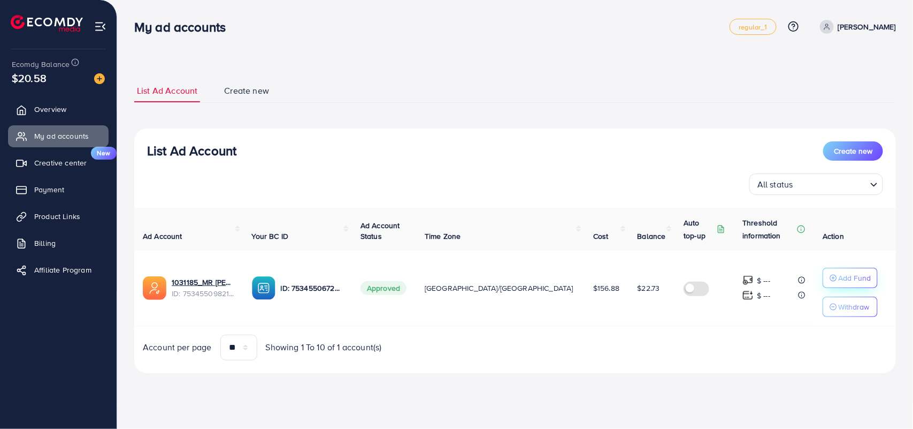
click at [839, 280] on p "Add Fund" at bounding box center [855, 277] width 33 height 13
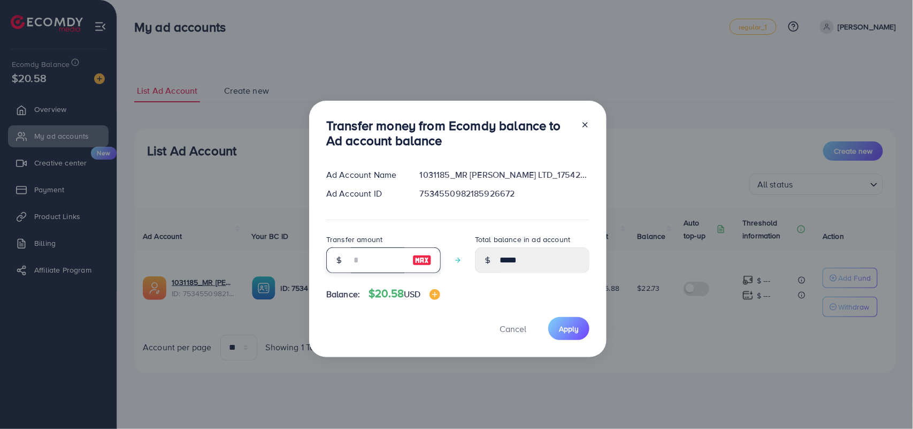
click at [355, 253] on input "number" at bounding box center [378, 260] width 54 height 26
type input "*"
type input "*****"
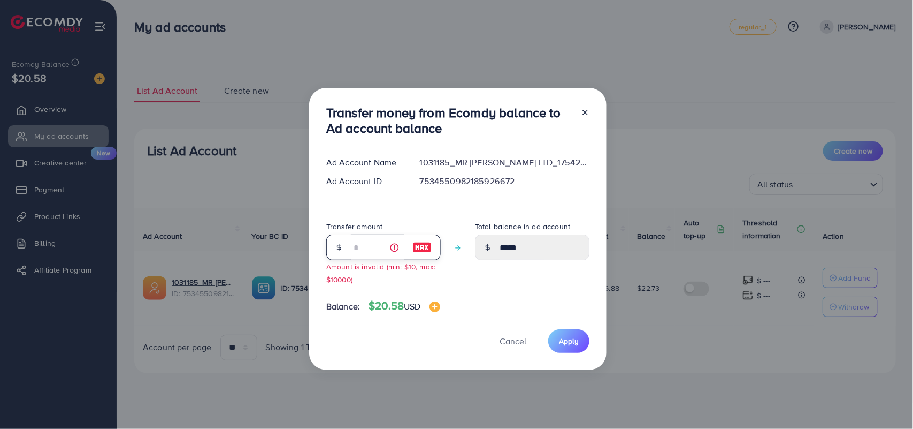
type input "**"
type input "*****"
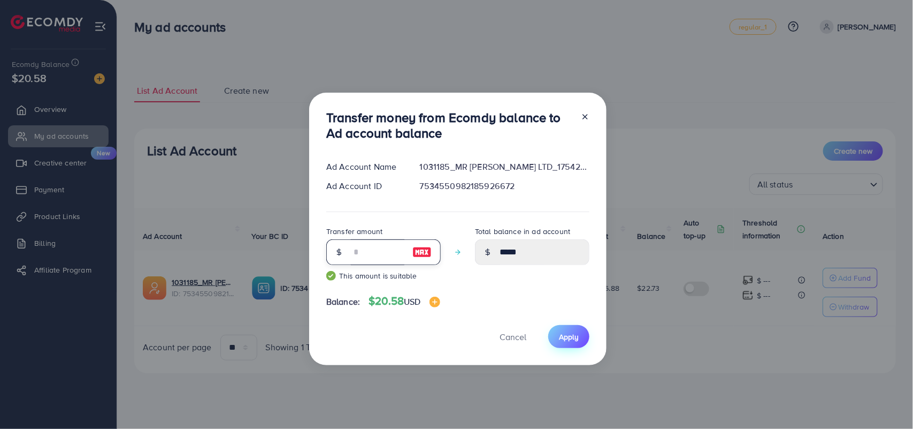
type input "**"
click at [573, 334] on span "Apply" at bounding box center [569, 336] width 20 height 11
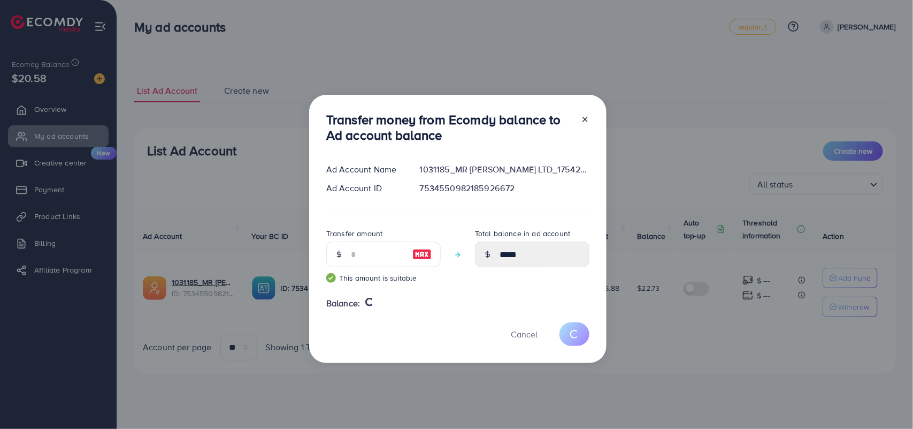
type input "*****"
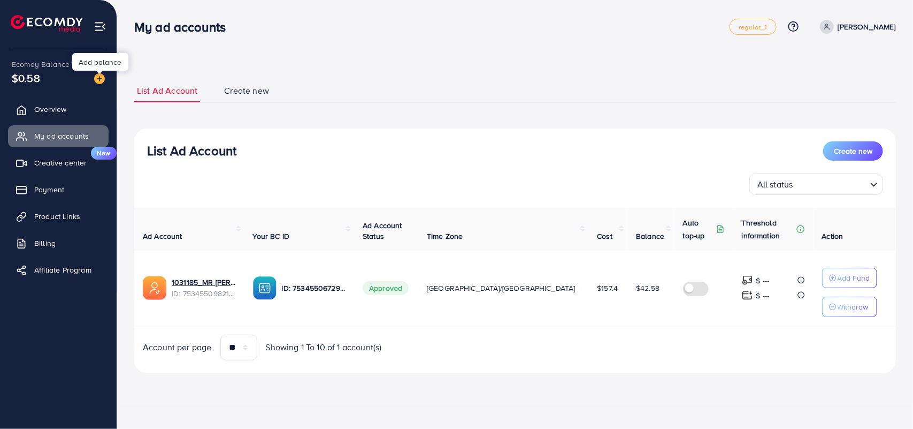
click at [97, 76] on img at bounding box center [99, 78] width 11 height 11
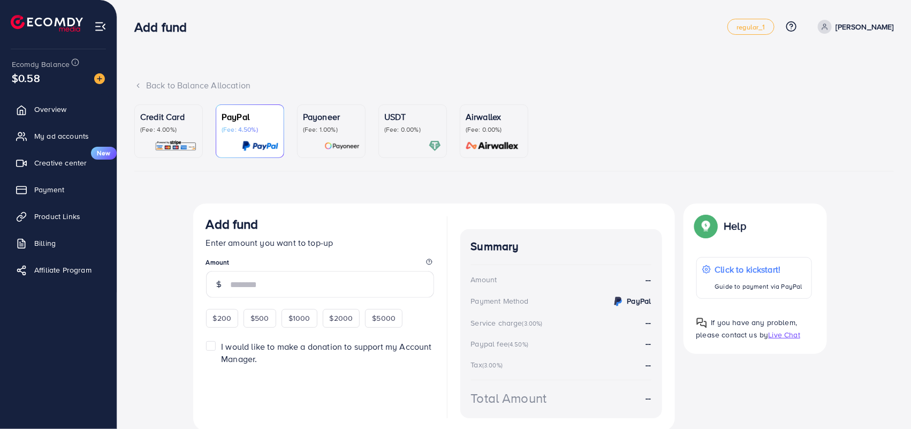
click at [407, 126] on p "(Fee: 0.00%)" at bounding box center [412, 129] width 57 height 9
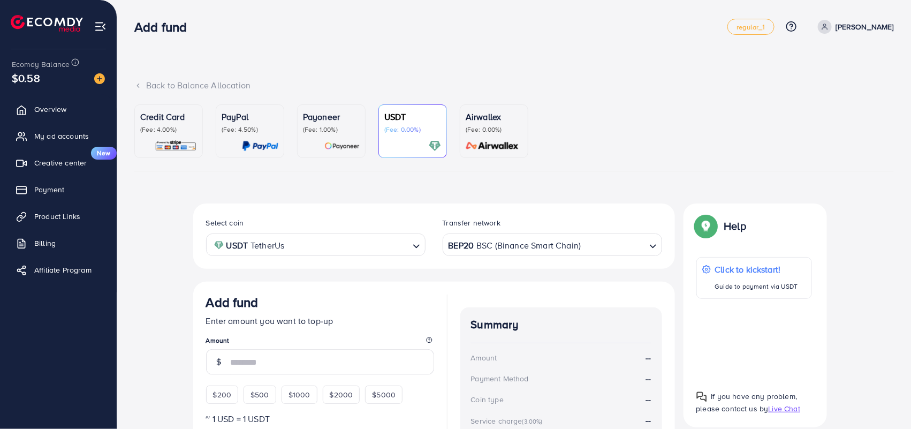
click at [400, 249] on input "Search for option" at bounding box center [347, 245] width 120 height 17
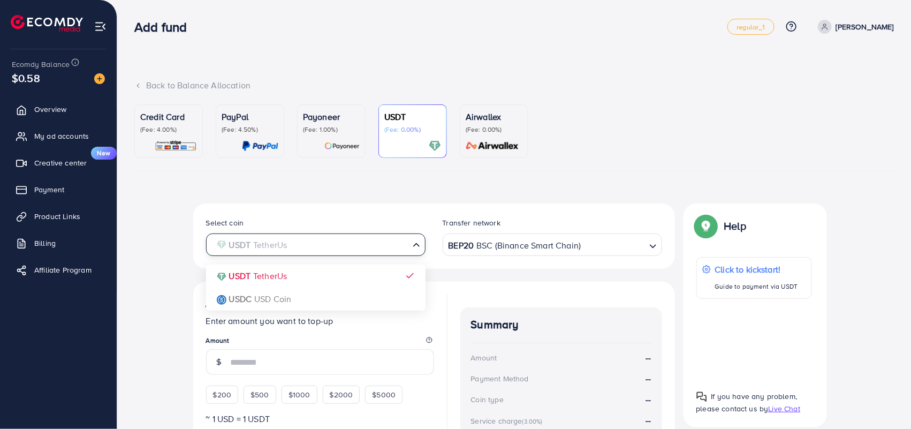
click at [273, 275] on div "Select coin USDT TetherUs Loading... USDT TetherUs USDC USD Coin Transfer netwo…" at bounding box center [434, 378] width 482 height 350
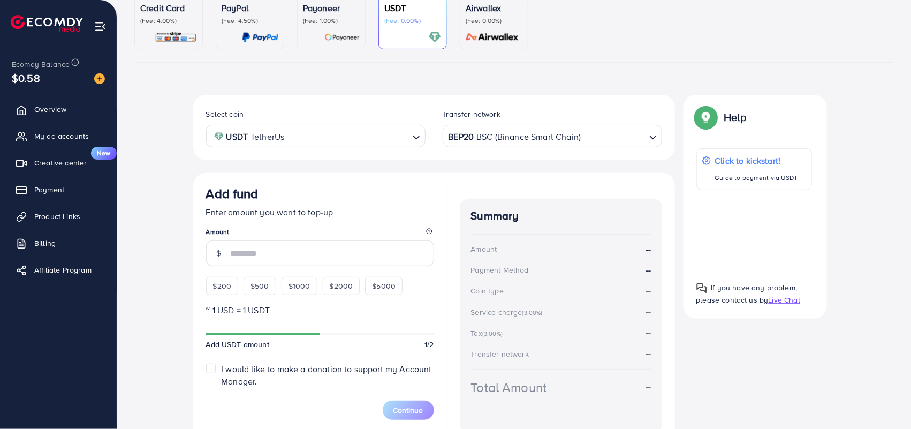
scroll to position [111, 0]
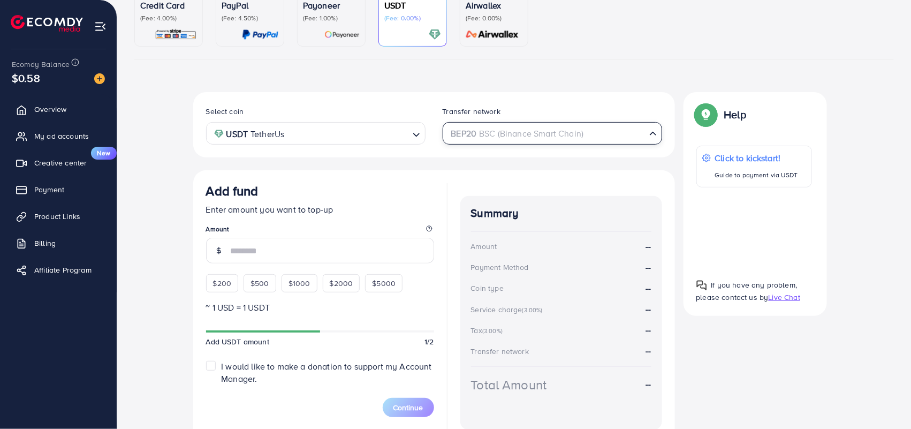
click at [557, 138] on div "BEP20 BSC (Binance Smart Chain)" at bounding box center [546, 132] width 200 height 19
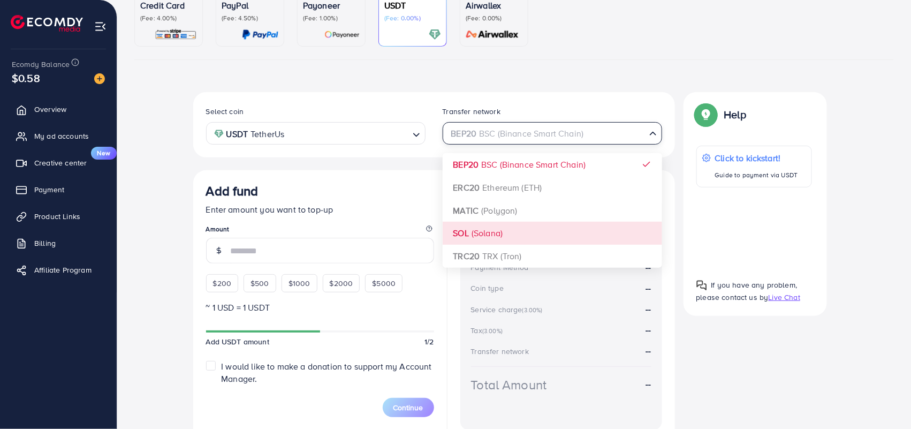
click at [478, 237] on div "Select coin USDT TetherUs Loading... Transfer network BEP20 BSC (Binance Smart …" at bounding box center [434, 267] width 482 height 350
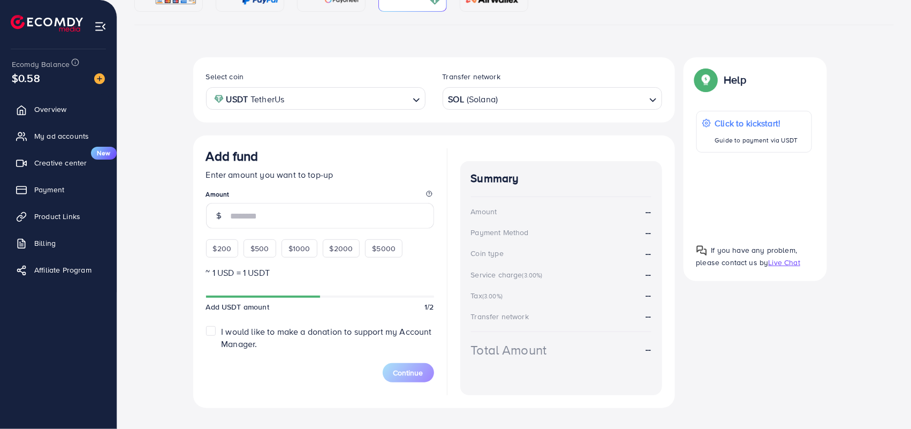
scroll to position [165, 0]
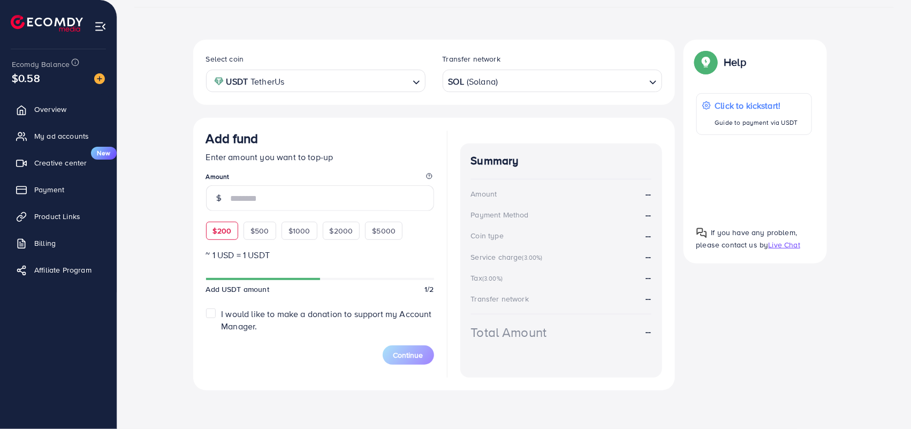
click at [231, 231] on span "$200" at bounding box center [222, 230] width 19 height 11
type input "***"
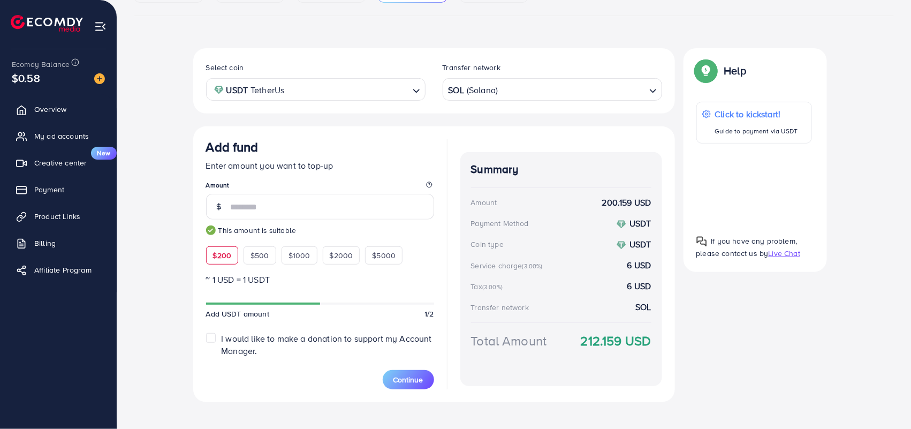
scroll to position [167, 0]
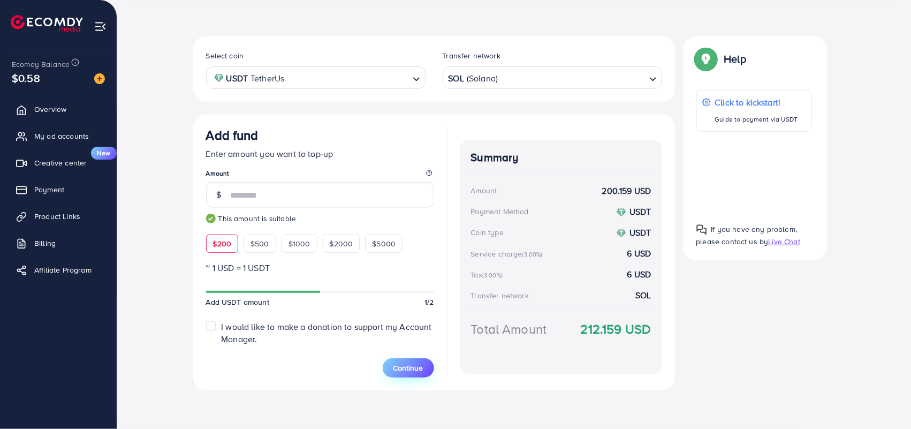
click at [407, 368] on span "Continue" at bounding box center [408, 367] width 30 height 11
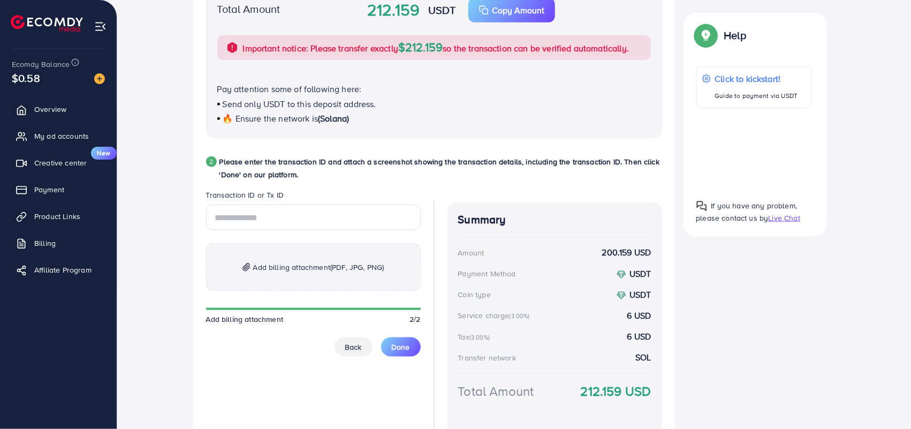
scroll to position [478, 0]
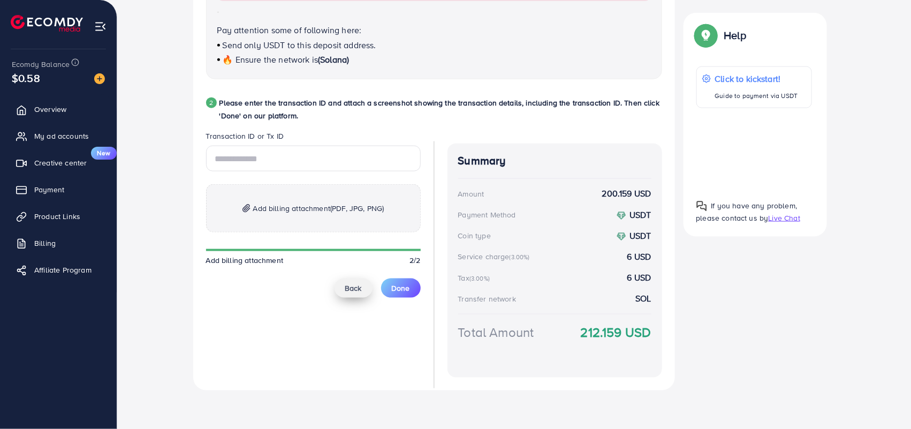
click at [348, 286] on span "Back" at bounding box center [353, 288] width 17 height 11
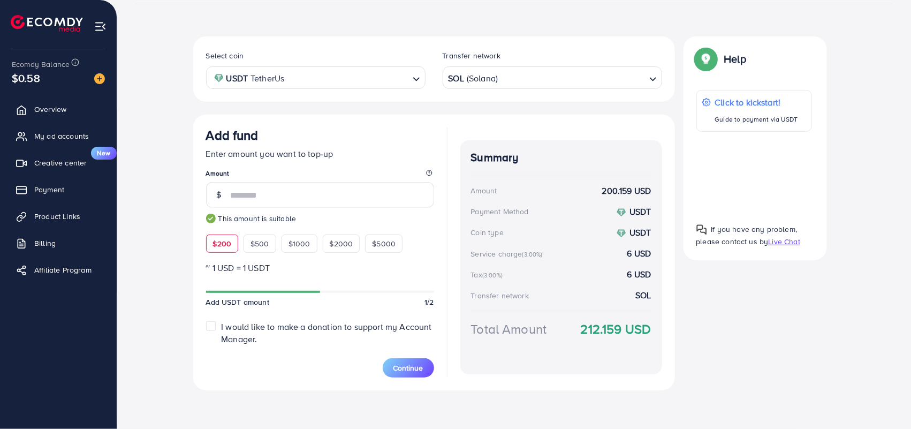
scroll to position [167, 0]
click at [493, 75] on div "SOL (Solana)" at bounding box center [546, 76] width 200 height 19
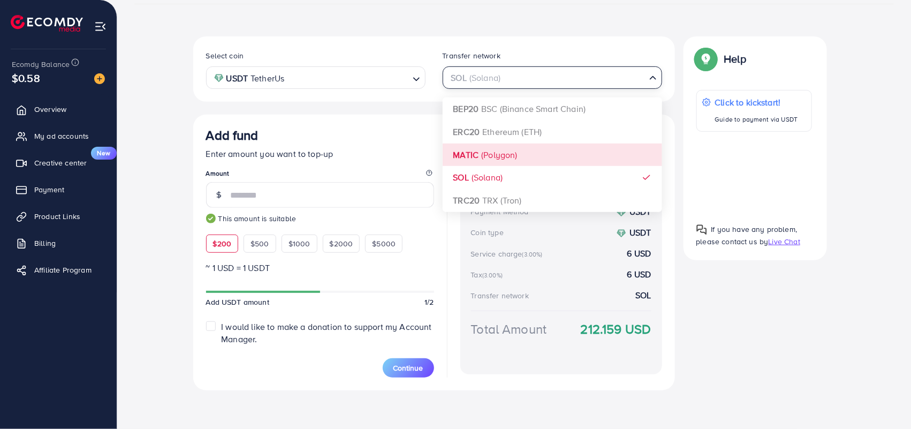
click at [488, 150] on div "Select coin USDT TetherUs Loading... Transfer network SOL (Solana) Loading... B…" at bounding box center [434, 213] width 482 height 354
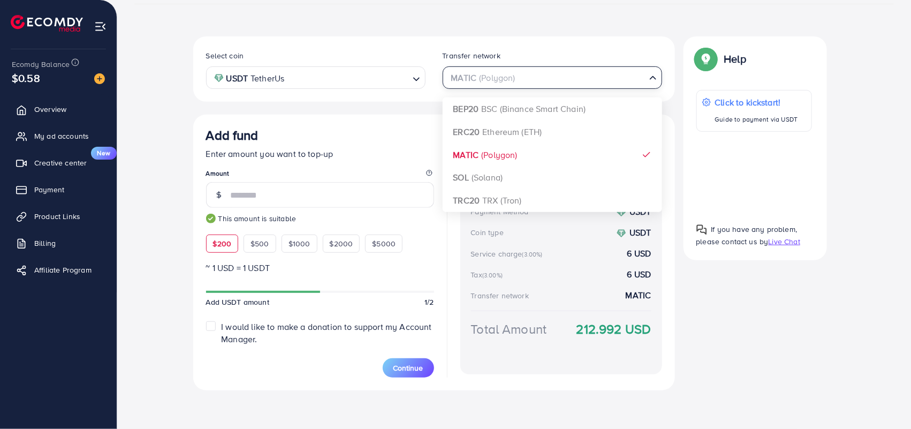
click at [516, 78] on input "Search for option" at bounding box center [545, 78] width 197 height 17
click at [508, 196] on div "Select coin USDT TetherUs Loading... Transfer network MATIC (Polygon) Loading..…" at bounding box center [434, 213] width 482 height 354
click at [510, 75] on div "TRC20 TRX (Tron)" at bounding box center [546, 76] width 200 height 19
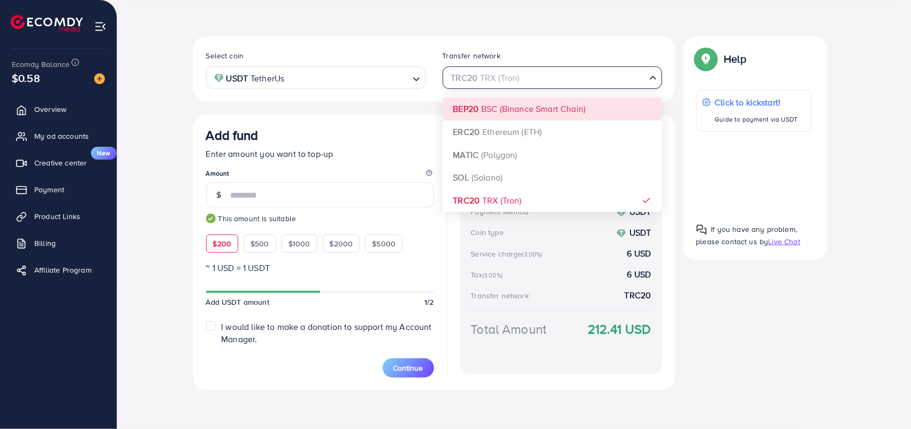
click at [507, 129] on div "Select coin USDT TetherUs Loading... Transfer network TRC20 TRX (Tron) Loading.…" at bounding box center [434, 213] width 482 height 354
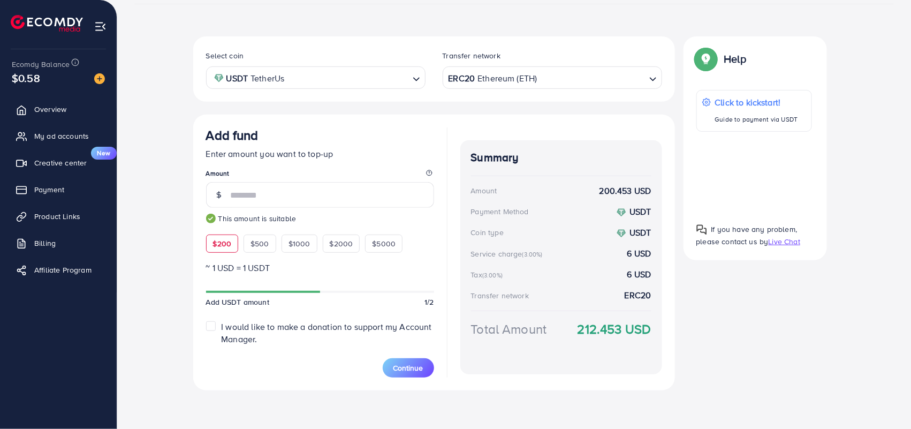
click at [522, 70] on div "ERC20 Ethereum (ETH)" at bounding box center [546, 76] width 200 height 19
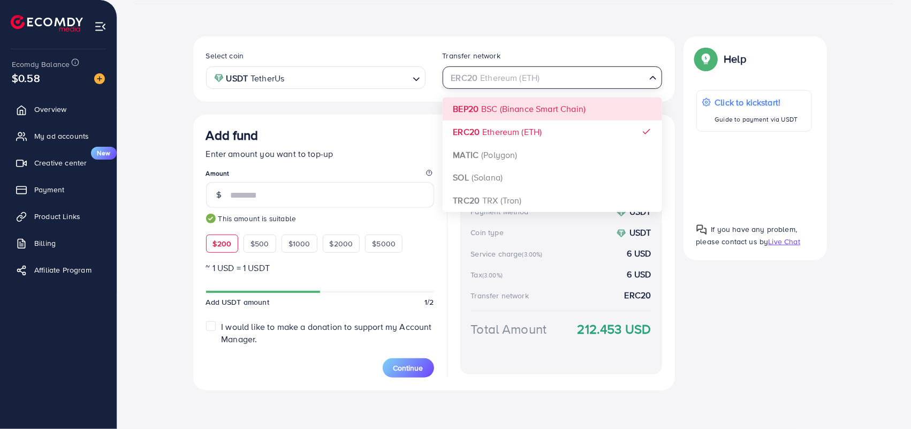
click at [522, 111] on div "Select coin USDT TetherUs Loading... Transfer network ERC20 Ethereum (ETH) Load…" at bounding box center [434, 213] width 482 height 354
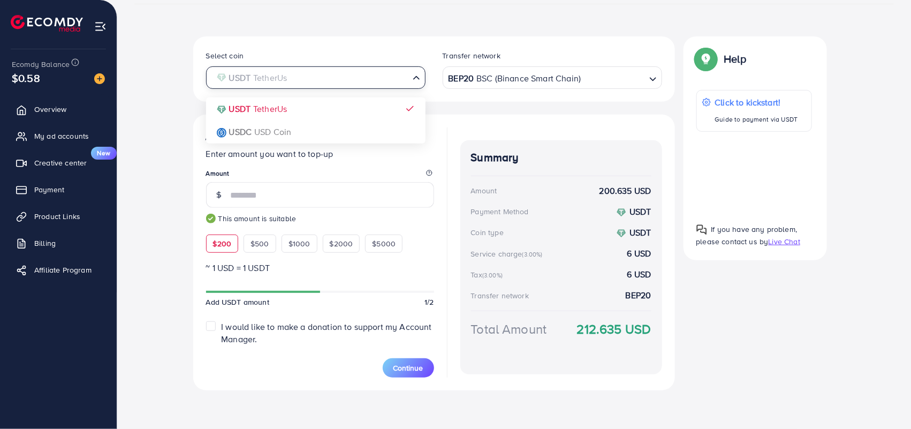
click at [380, 72] on input "Search for option" at bounding box center [309, 78] width 197 height 17
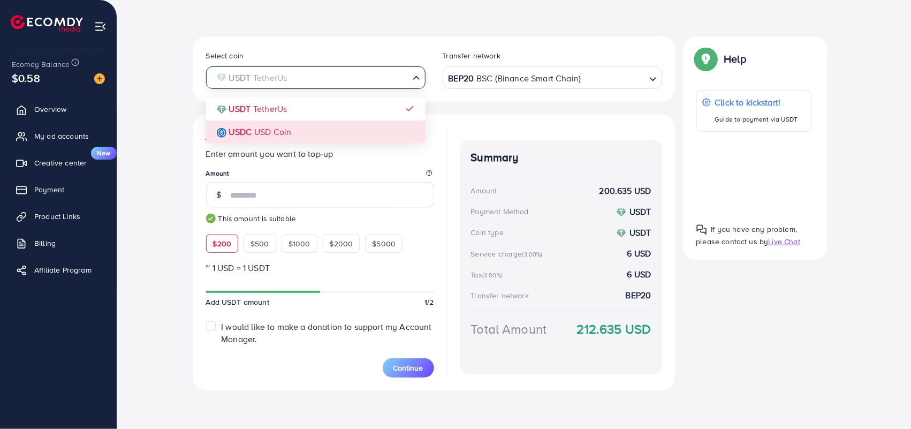
click at [344, 124] on div "Select coin USDT TetherUs Loading... USDT TetherUs USDC USD Coin Transfer netwo…" at bounding box center [434, 213] width 482 height 354
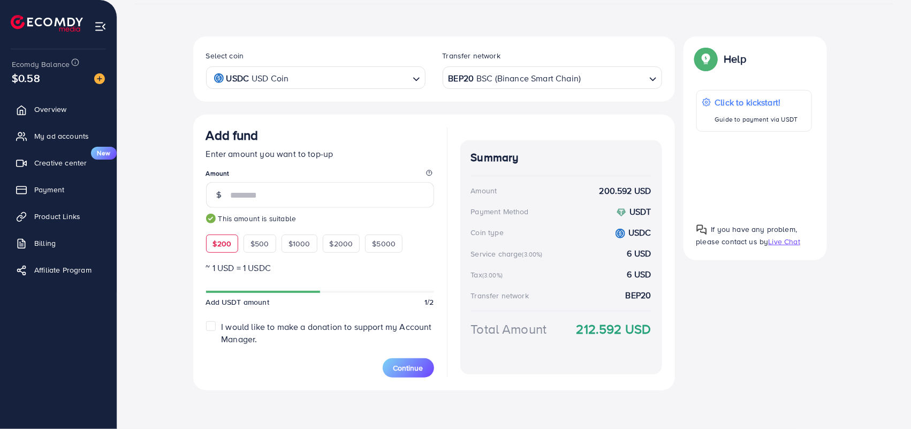
scroll to position [0, 0]
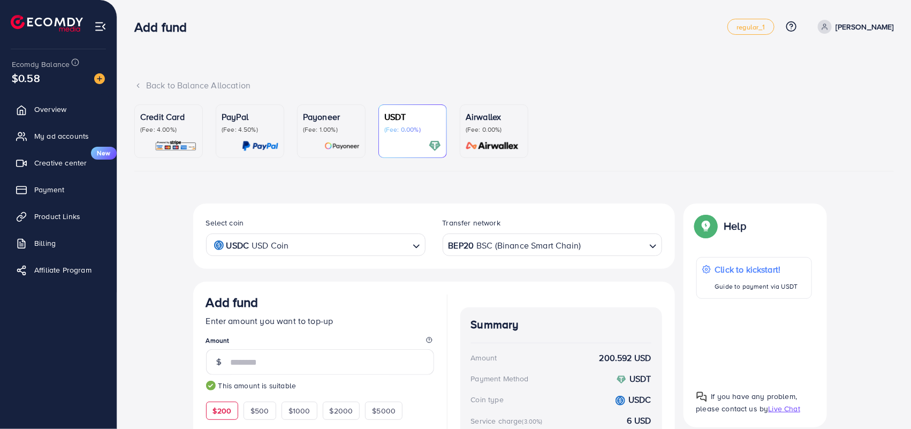
click at [159, 132] on p "(Fee: 4.00%)" at bounding box center [168, 129] width 57 height 9
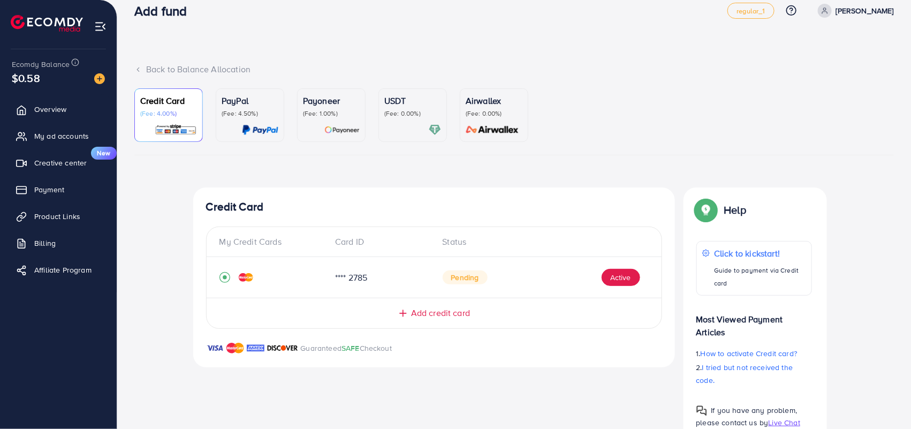
scroll to position [46, 0]
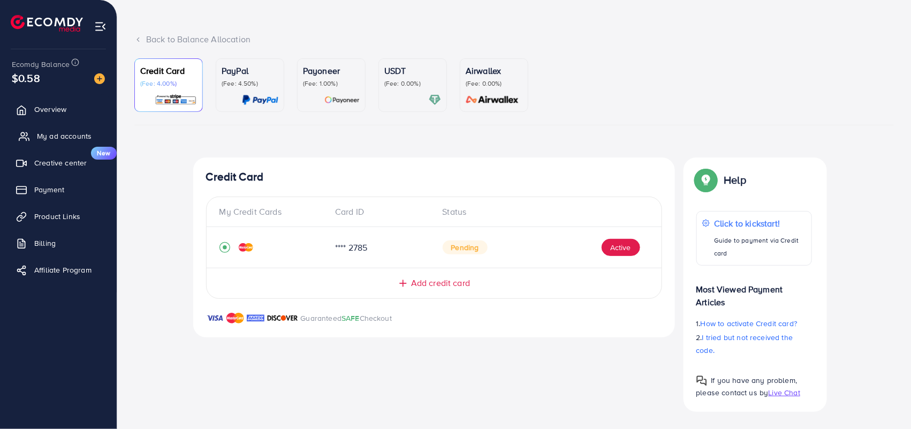
click at [49, 135] on span "My ad accounts" at bounding box center [64, 136] width 55 height 11
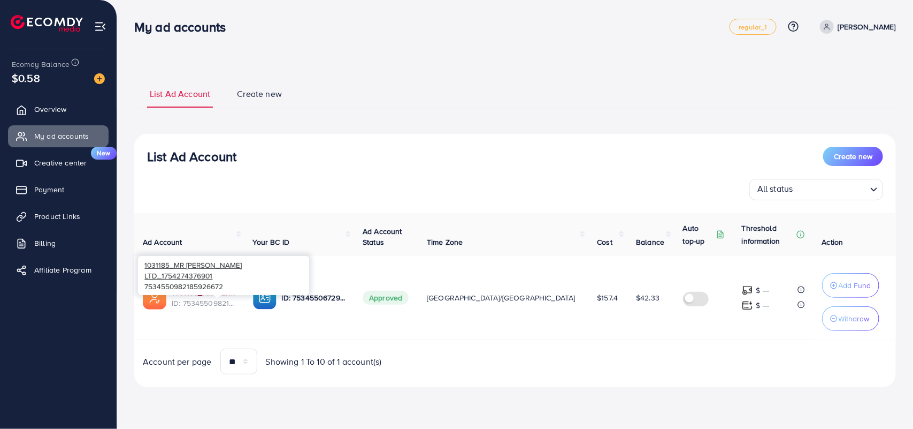
click at [201, 293] on link "1031185_MR [PERSON_NAME] LTD_1754274376901" at bounding box center [204, 292] width 64 height 11
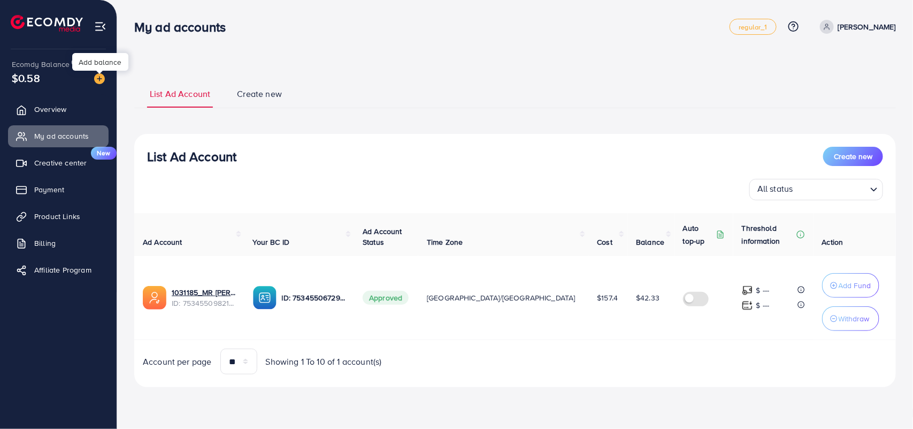
click at [97, 79] on img at bounding box center [99, 78] width 11 height 11
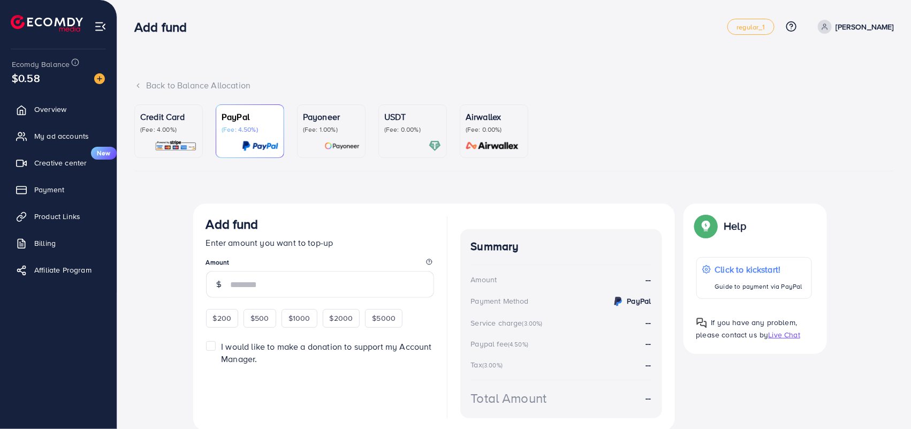
click at [612, 83] on div "Back to Balance Allocation" at bounding box center [513, 85] width 759 height 12
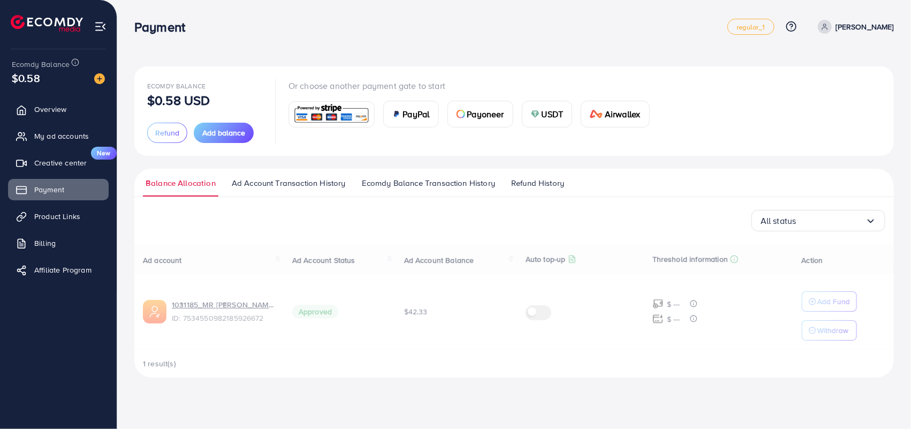
click at [174, 134] on span "Refund" at bounding box center [167, 132] width 24 height 11
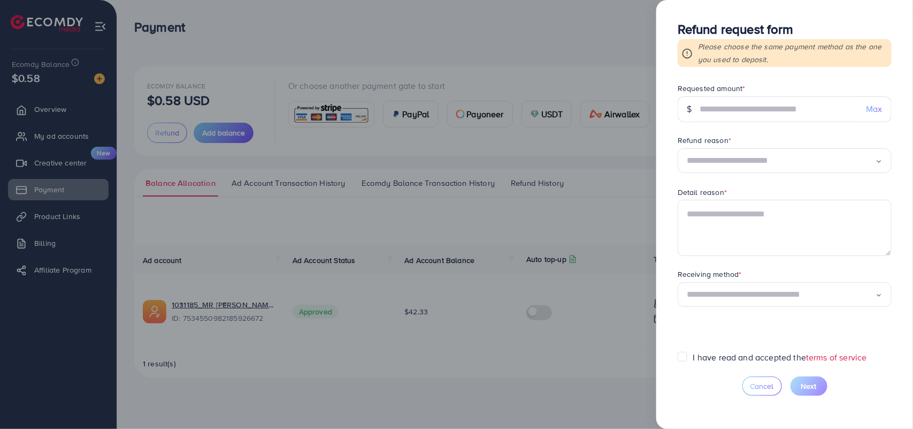
click at [611, 36] on div at bounding box center [456, 214] width 913 height 429
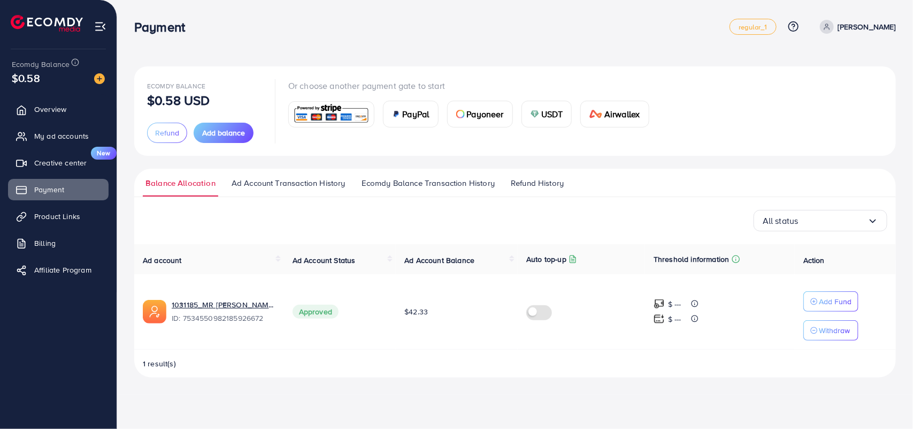
click at [340, 113] on img at bounding box center [331, 114] width 79 height 23
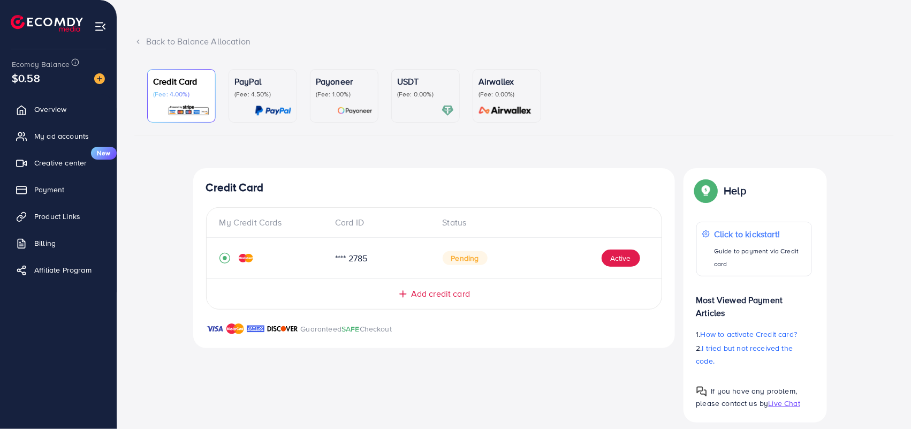
scroll to position [55, 0]
